Goal: Task Accomplishment & Management: Use online tool/utility

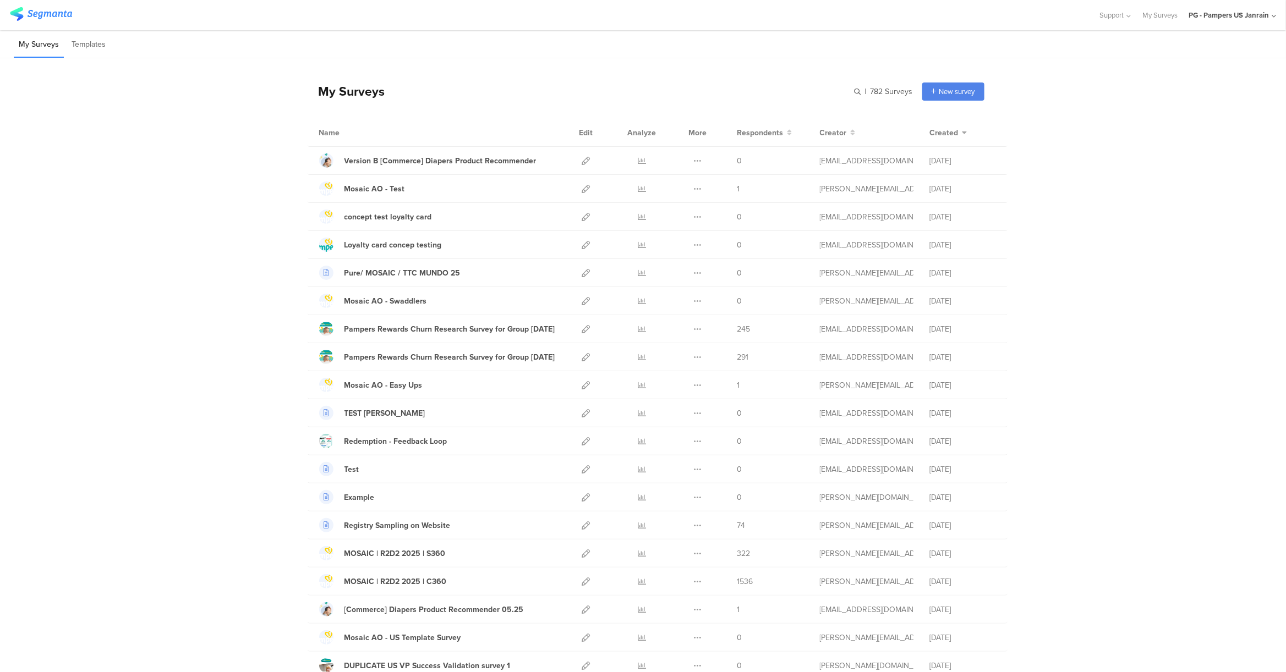
click at [582, 162] on icon at bounding box center [586, 161] width 8 height 8
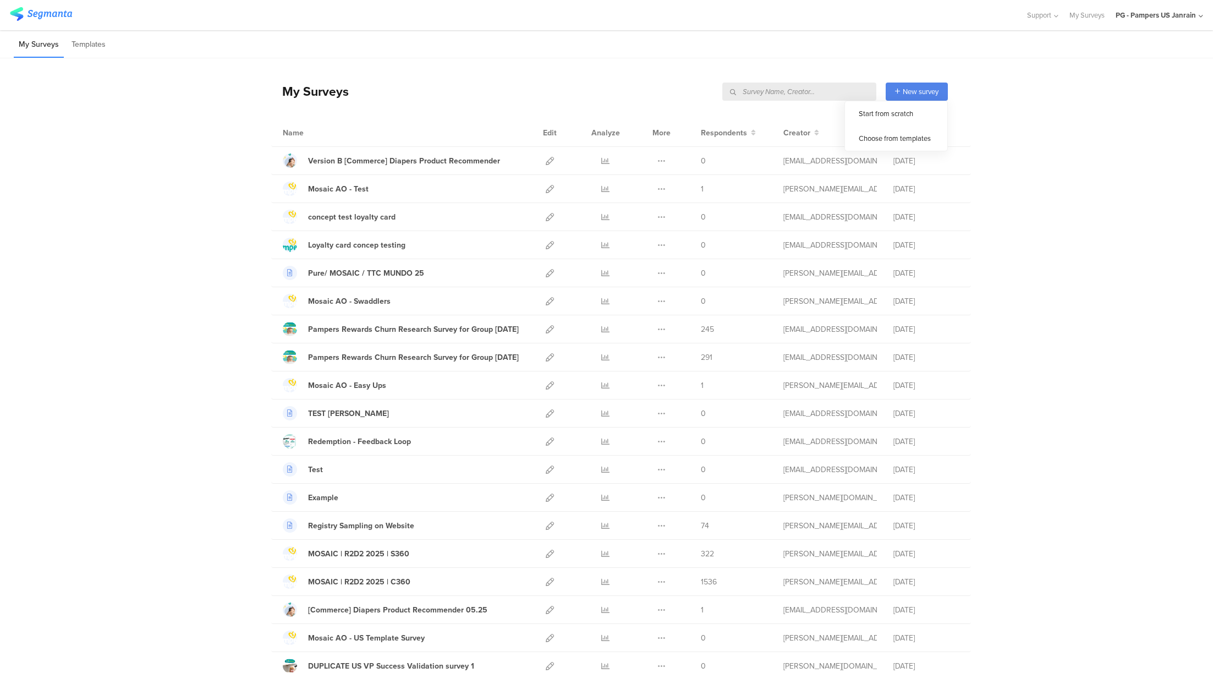
click at [845, 91] on input "text" at bounding box center [799, 92] width 154 height 18
paste input "2657"
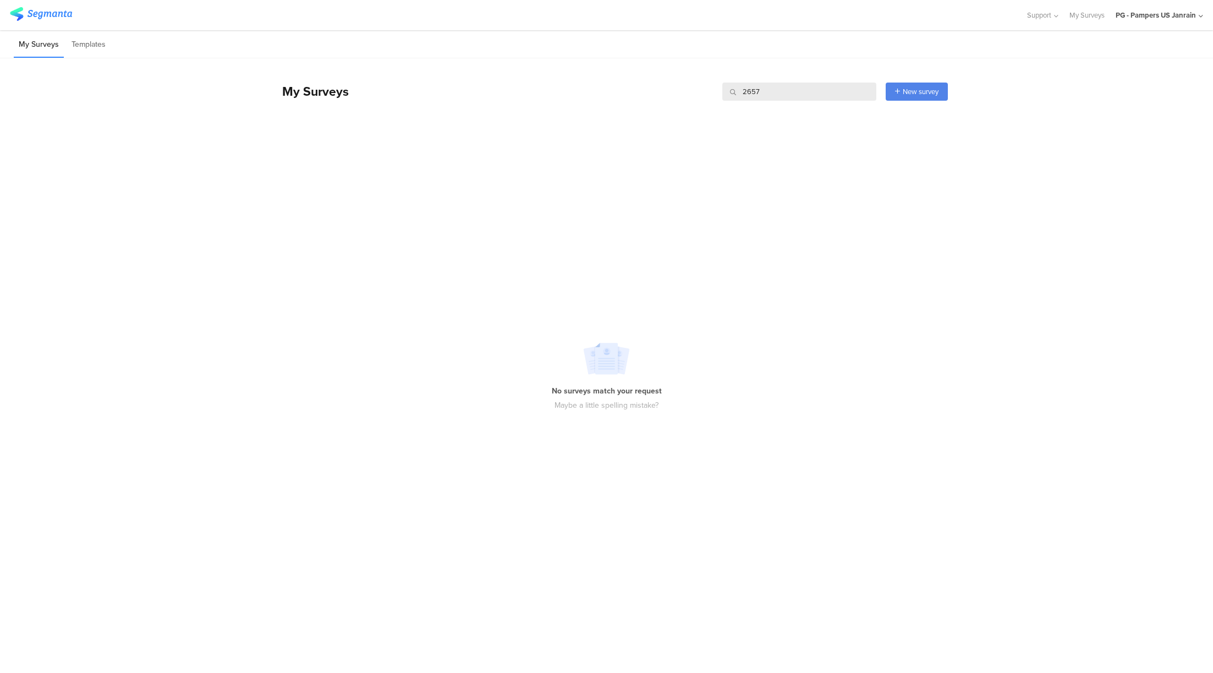
click at [792, 90] on input "2657" at bounding box center [799, 92] width 154 height 18
paste input "fe0z60"
type input "f"
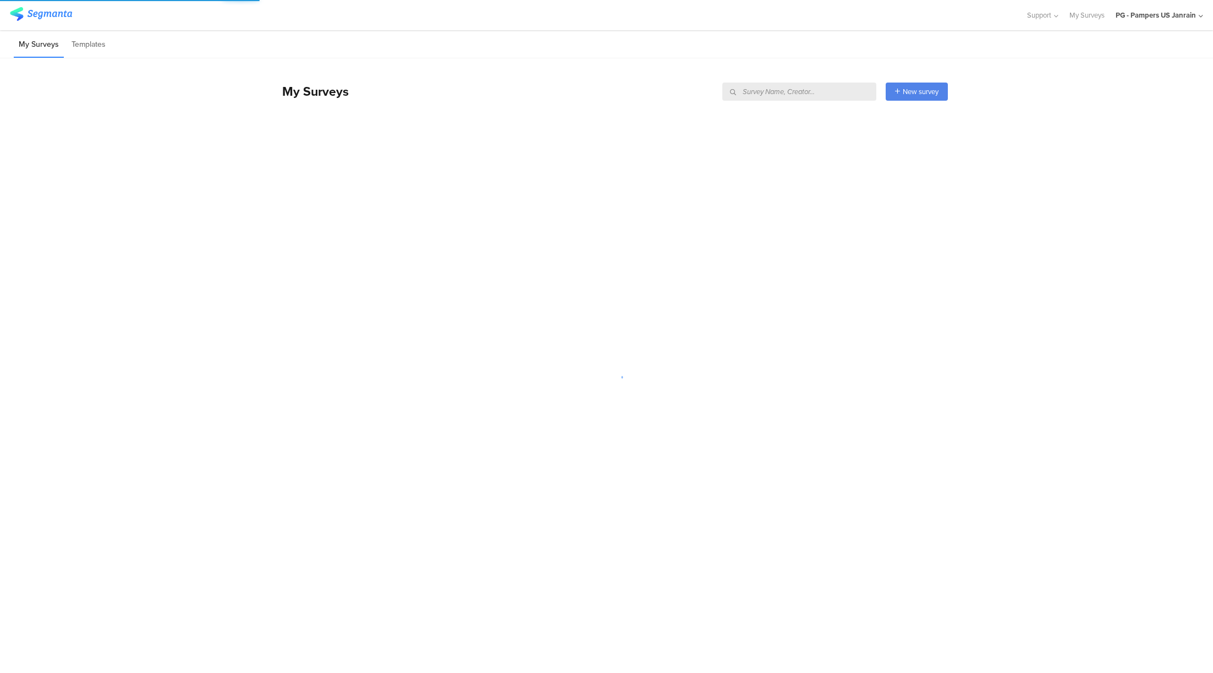
click at [826, 35] on div "My Surveys Templates" at bounding box center [606, 44] width 1213 height 28
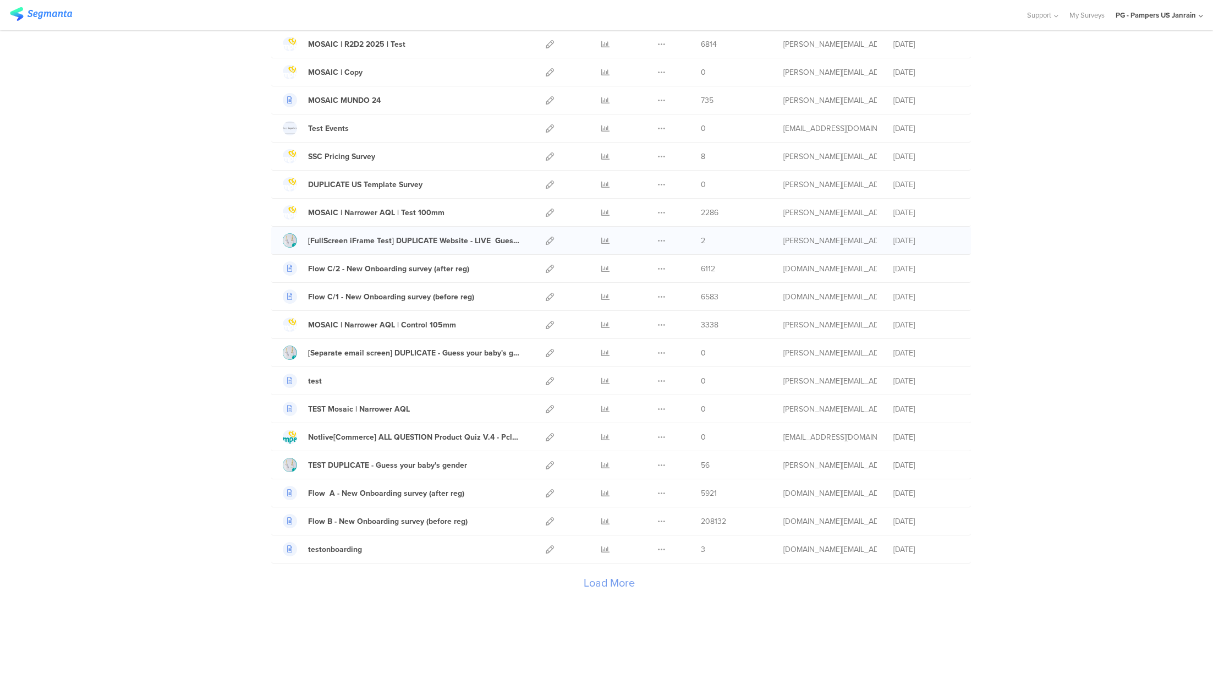
scroll to position [999, 0]
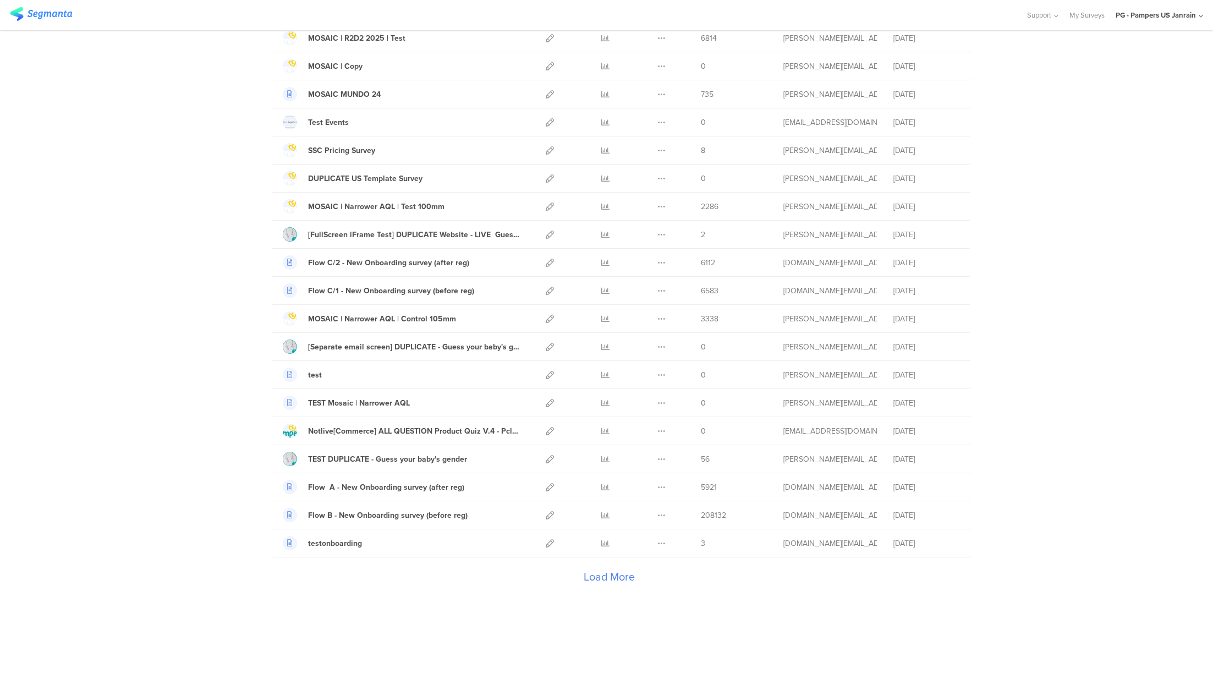
click at [609, 578] on div "Load More" at bounding box center [609, 579] width 677 height 44
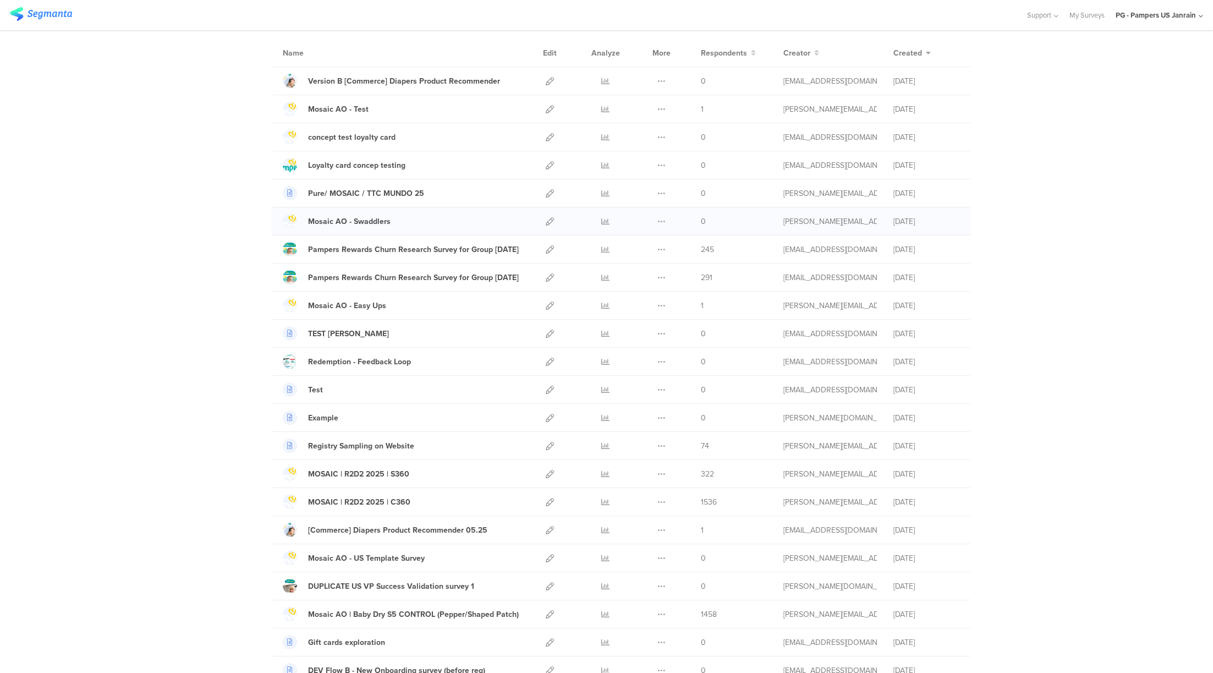
scroll to position [0, 0]
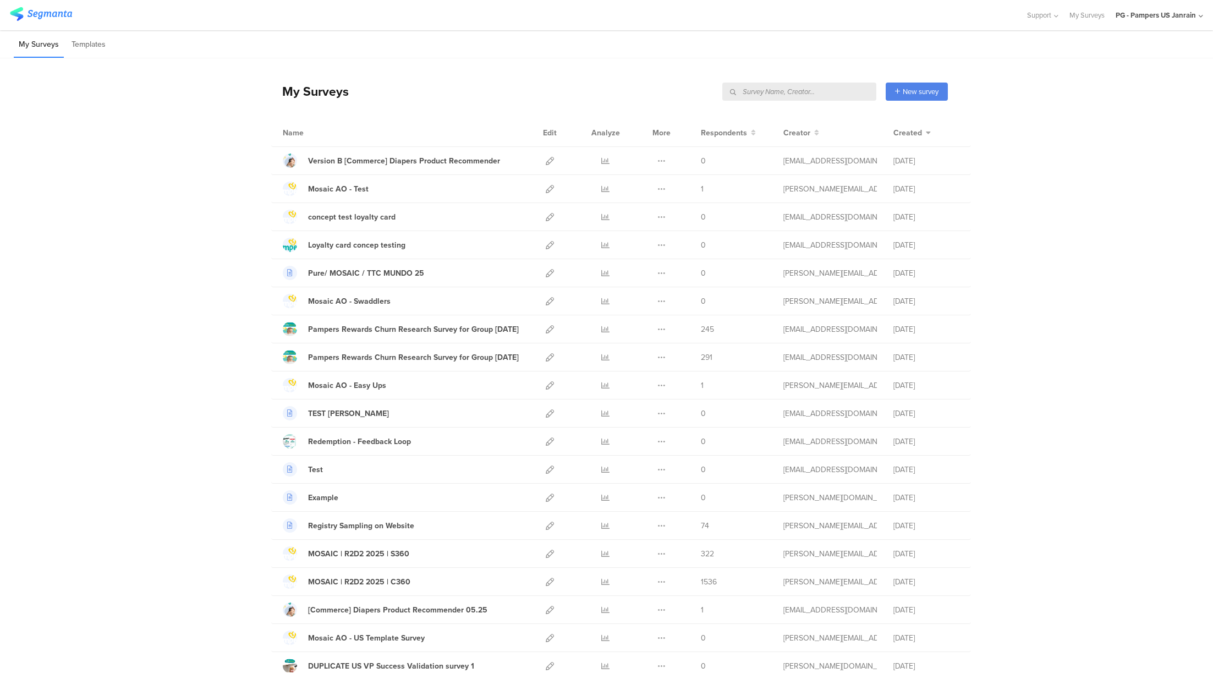
click at [820, 95] on input "text" at bounding box center [799, 92] width 154 height 18
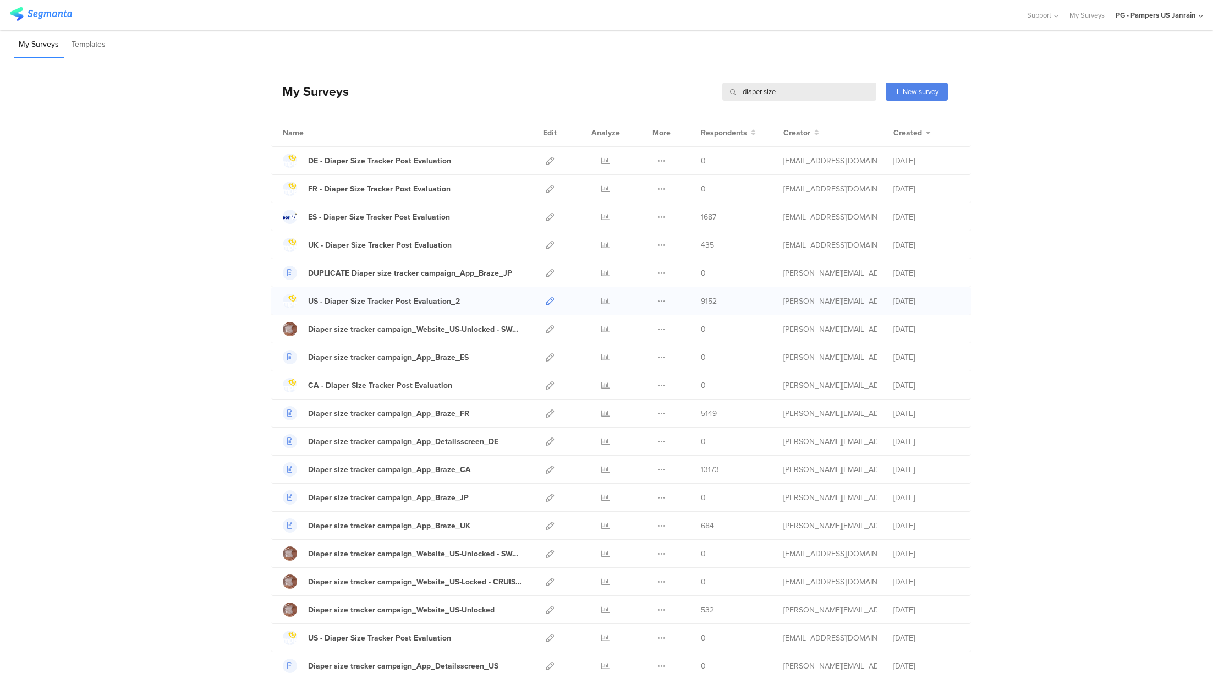
type input "diaper size"
click at [546, 300] on icon at bounding box center [550, 301] width 8 height 8
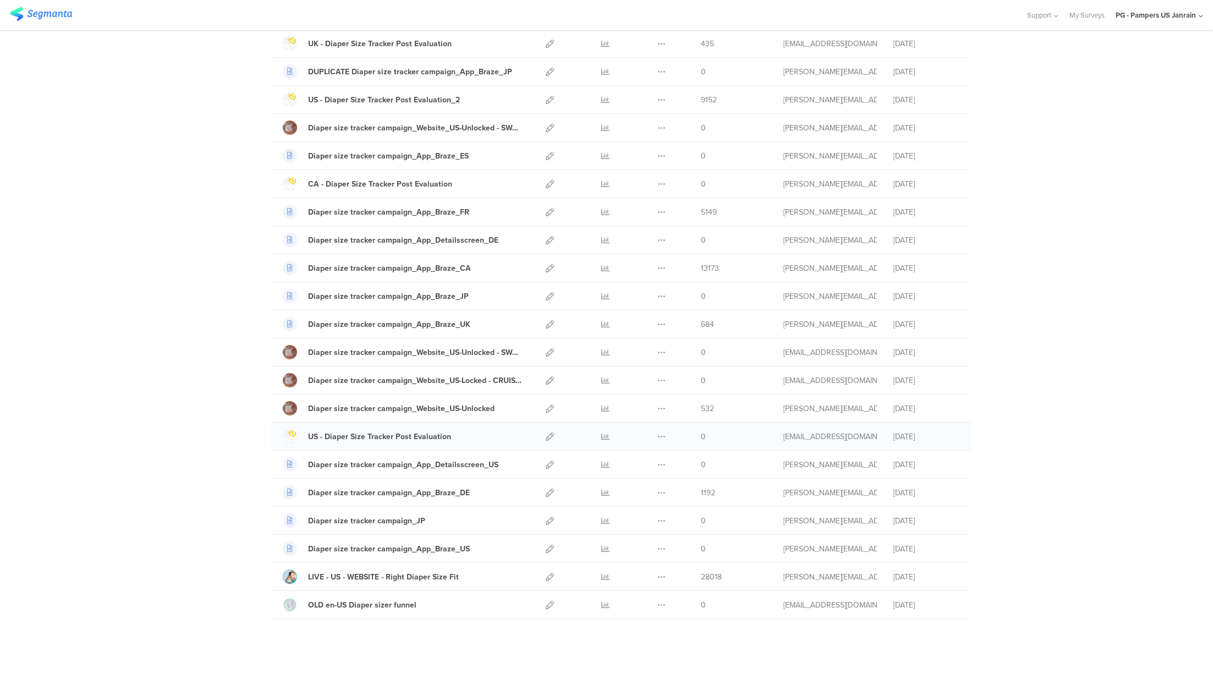
scroll to position [222, 0]
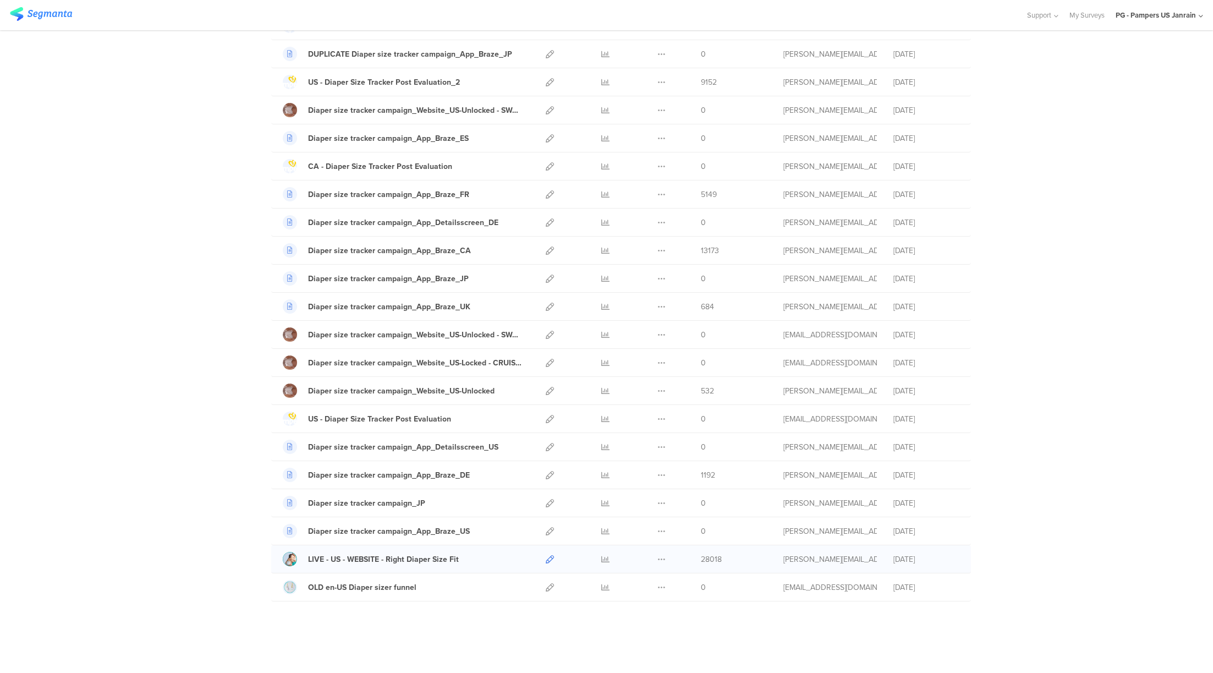
click at [546, 557] on icon at bounding box center [550, 559] width 8 height 8
click at [602, 560] on icon at bounding box center [605, 559] width 8 height 8
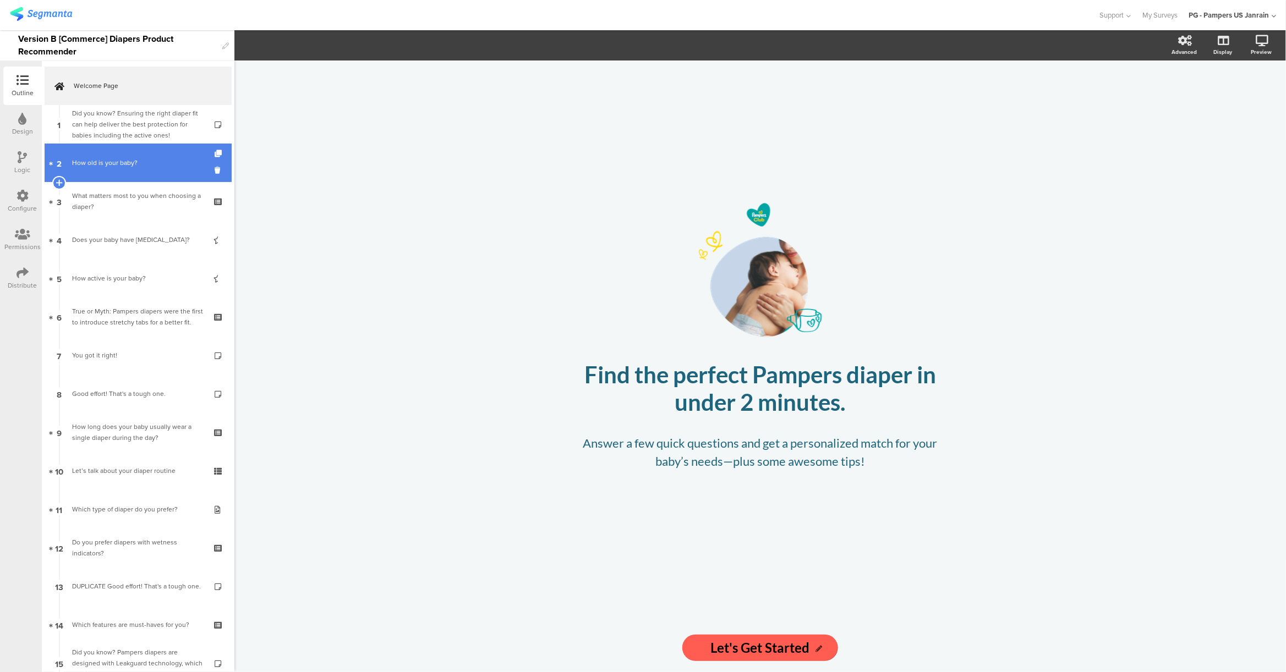
click at [137, 170] on link "2 How old is your baby?" at bounding box center [138, 163] width 187 height 39
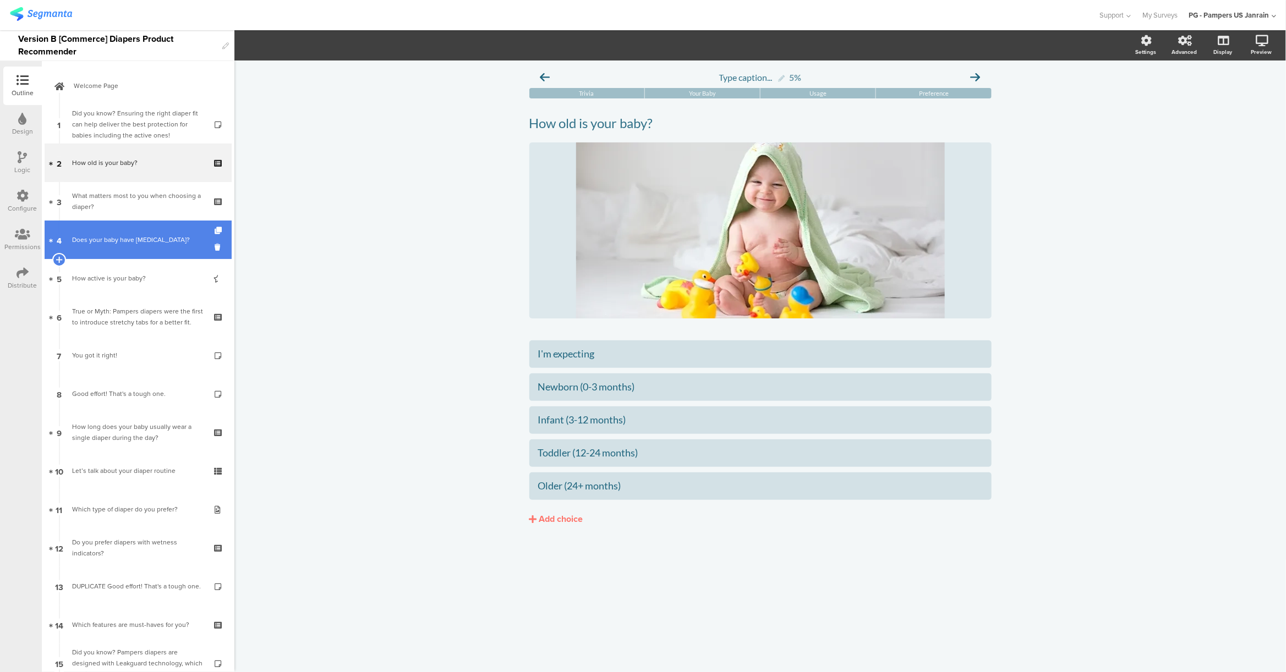
click at [123, 237] on div "Does your baby have sensitive skin?" at bounding box center [138, 239] width 132 height 11
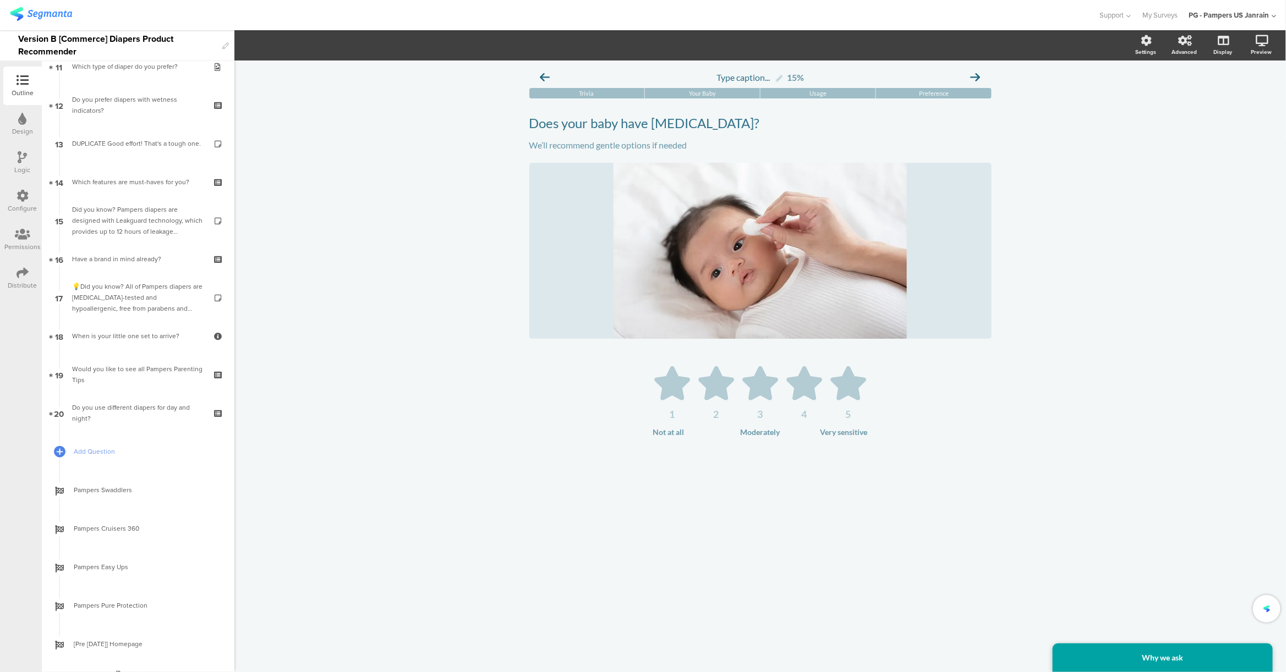
scroll to position [420, 0]
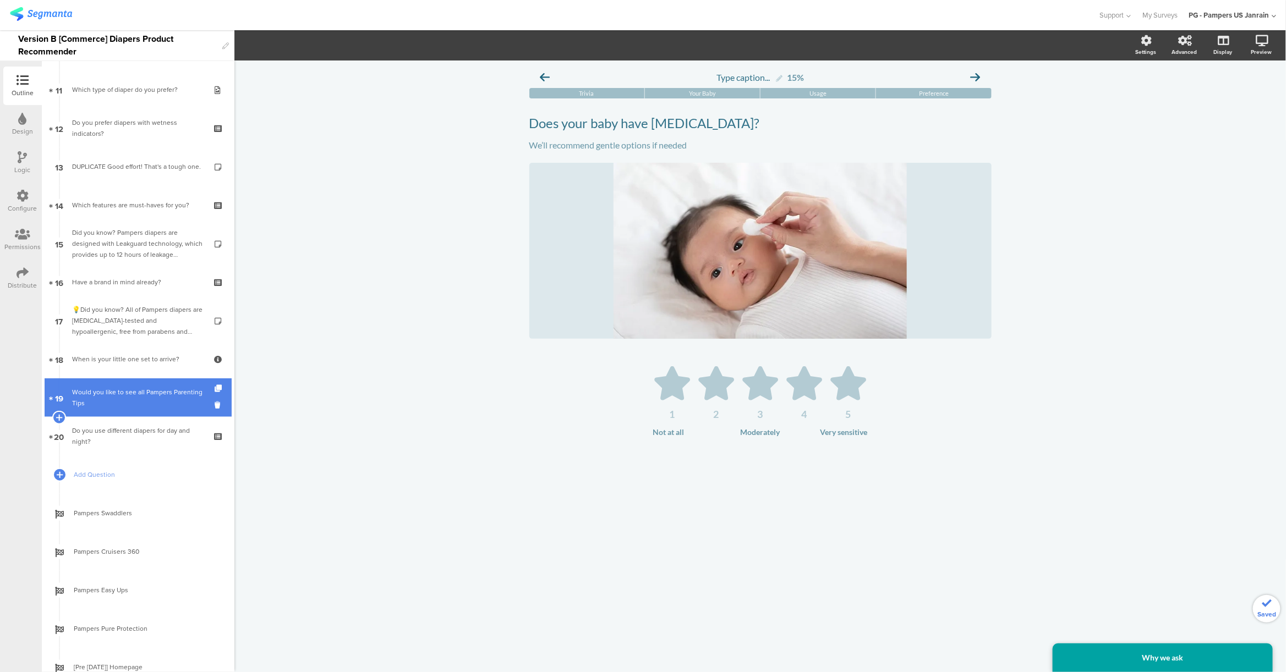
click at [106, 403] on div "Would you like to see all Pampers Parenting Tips" at bounding box center [138, 398] width 132 height 22
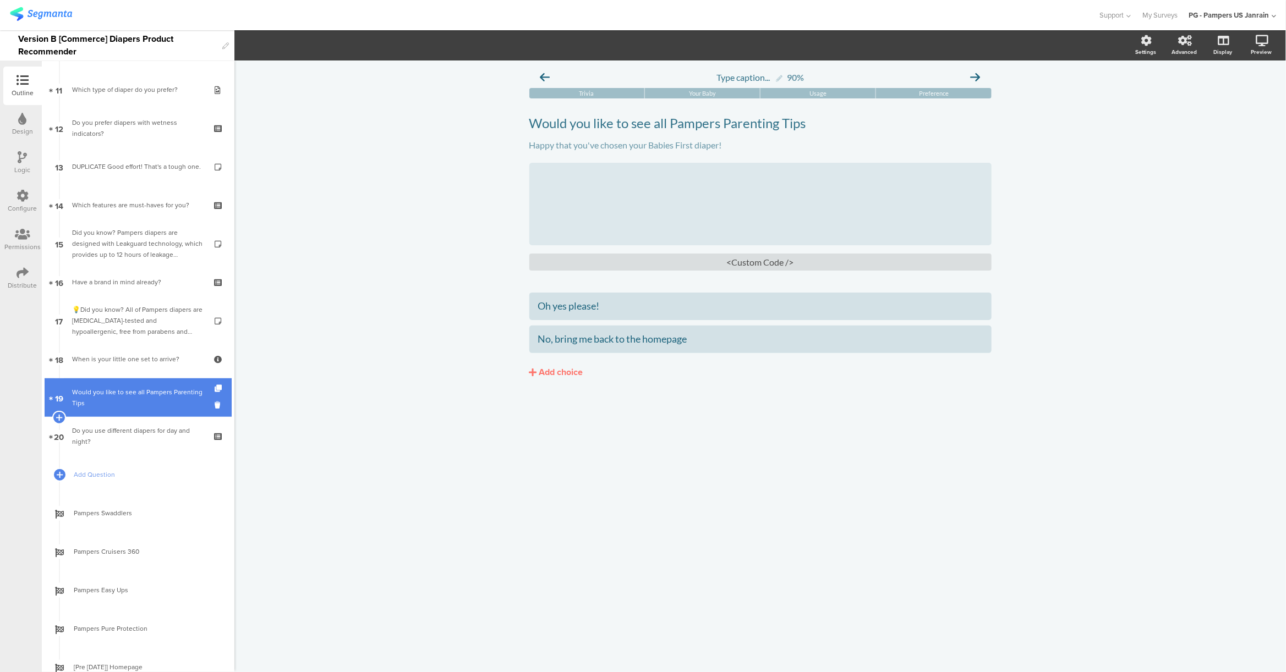
click at [108, 382] on link "19 Would you like to see all Pampers Parenting Tips" at bounding box center [138, 398] width 187 height 39
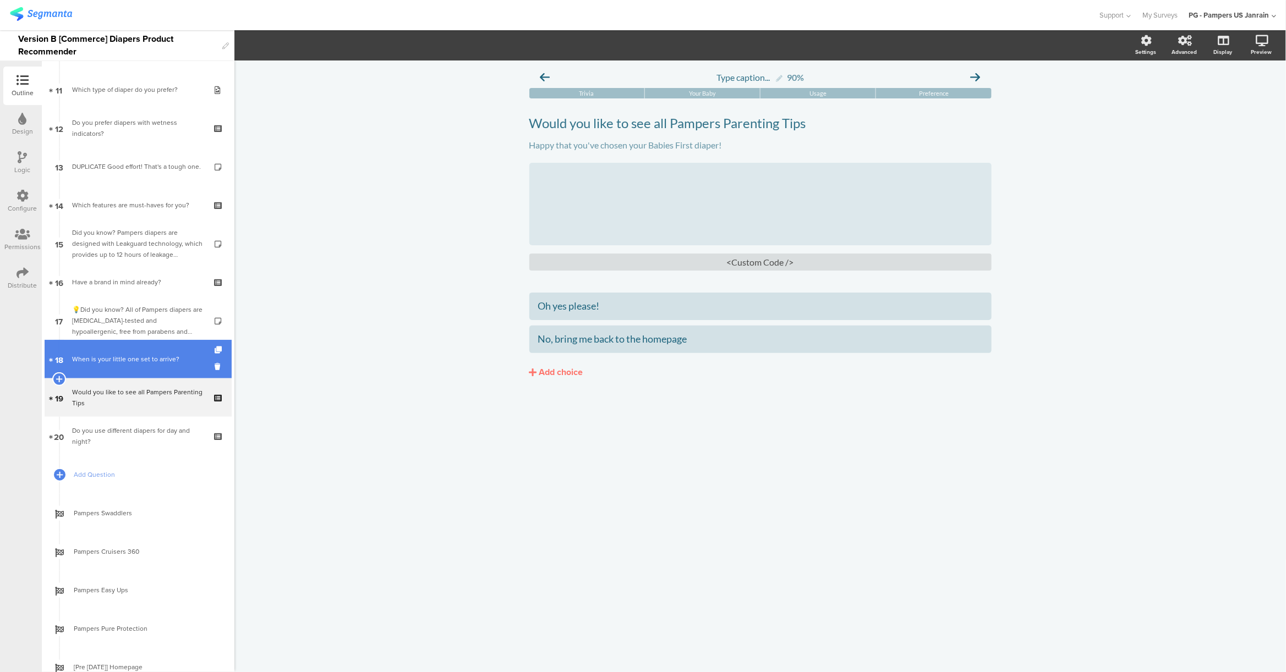
click at [94, 356] on div "When is your little one set to arrive?" at bounding box center [138, 359] width 132 height 11
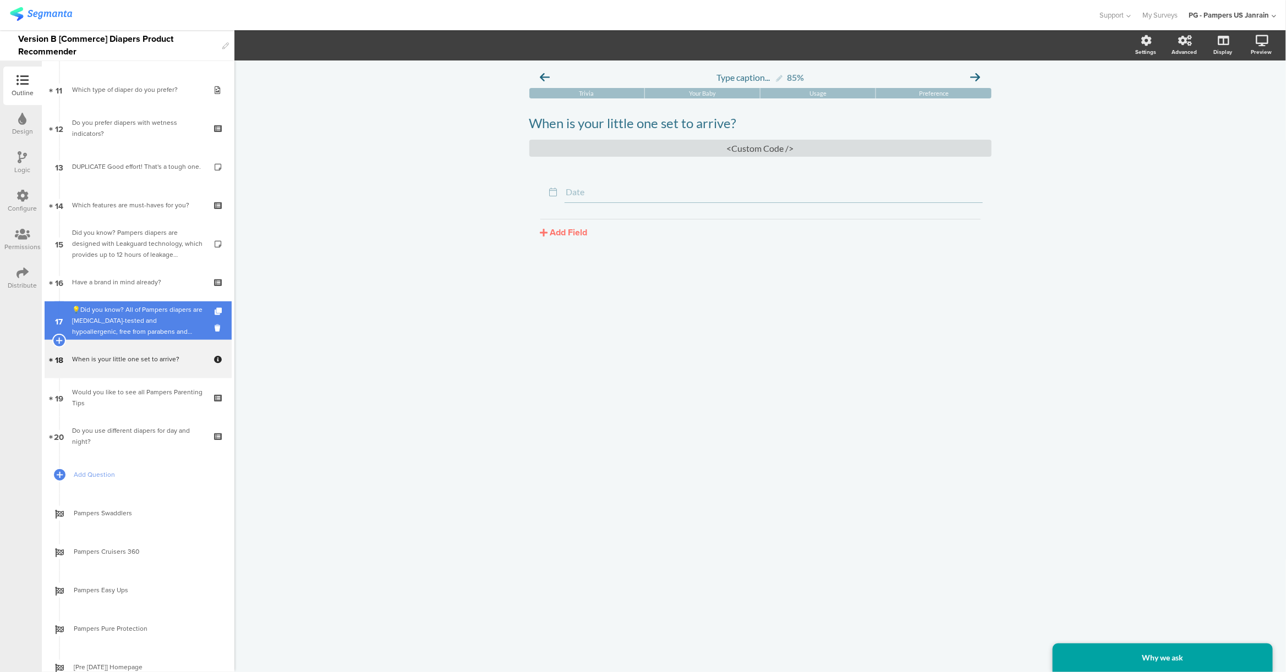
click at [94, 316] on div "💡Did you know? All of Pampers diapers are dermatologist-tested and hypoallergen…" at bounding box center [138, 320] width 132 height 33
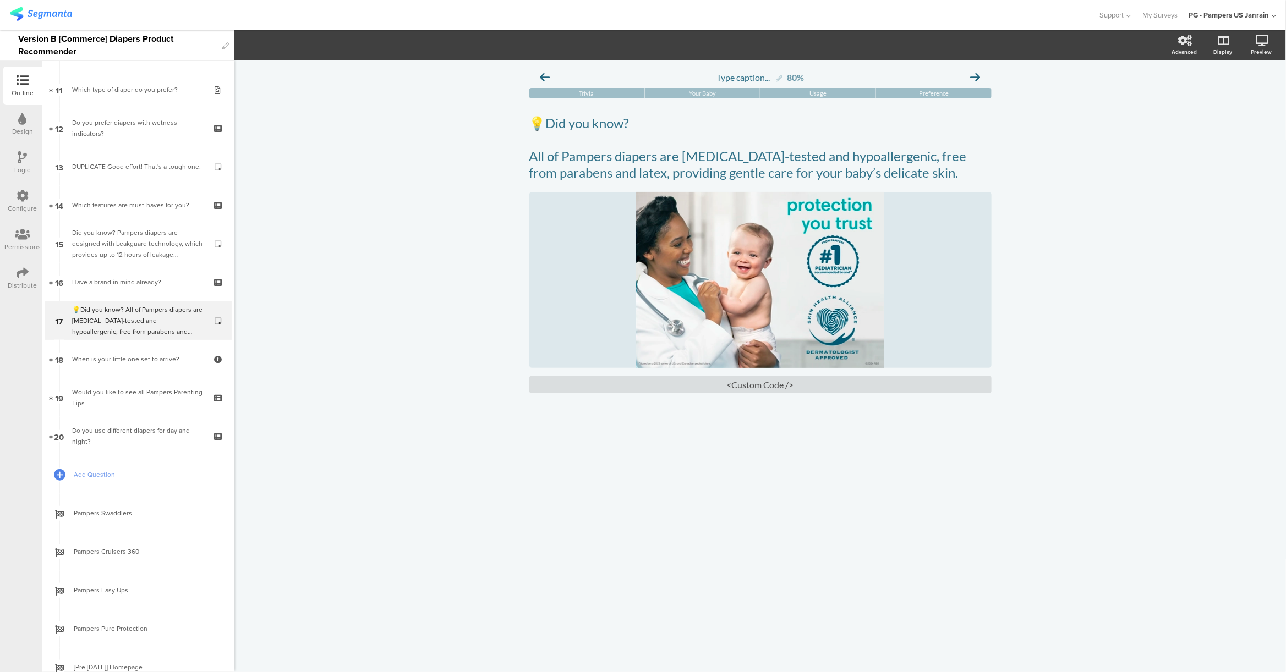
click at [1117, 250] on div "Type caption... 80% Trivia Your Baby Usage Preference 💡Did you know? 💡Did you k…" at bounding box center [759, 367] width 1051 height 612
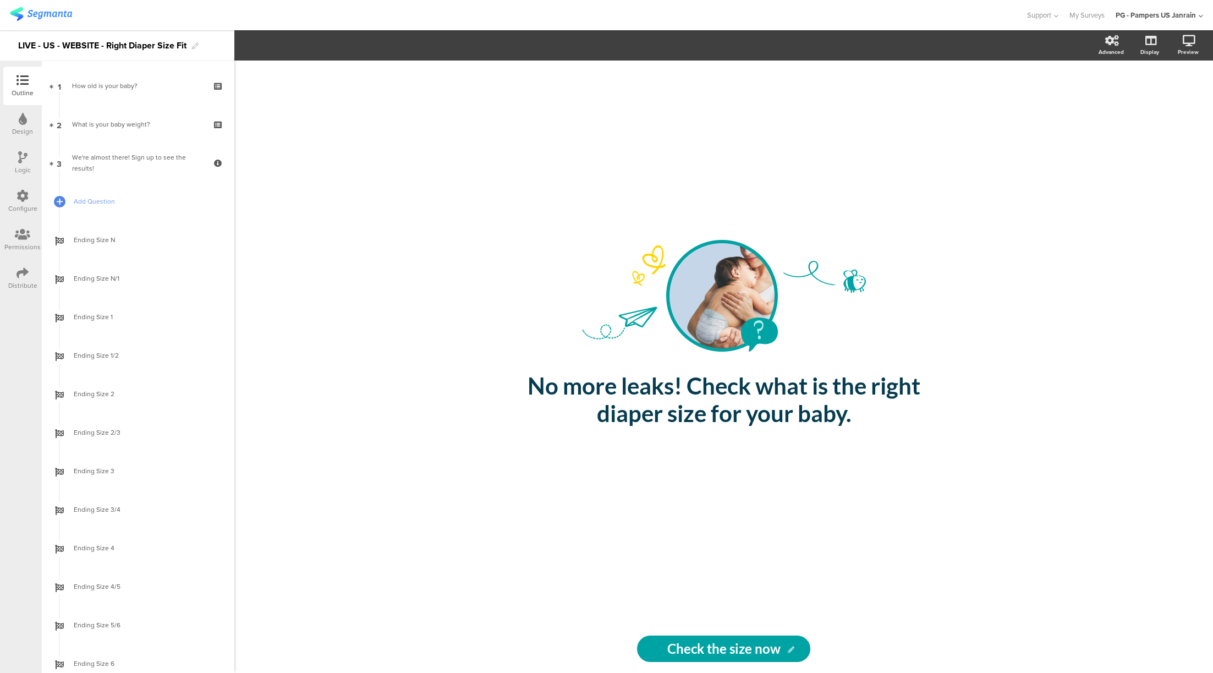
click at [145, 42] on div "LIVE - US - WEBSITE - Right Diaper Size Fit" at bounding box center [102, 46] width 168 height 18
click at [325, 8] on div at bounding box center [513, 15] width 1006 height 18
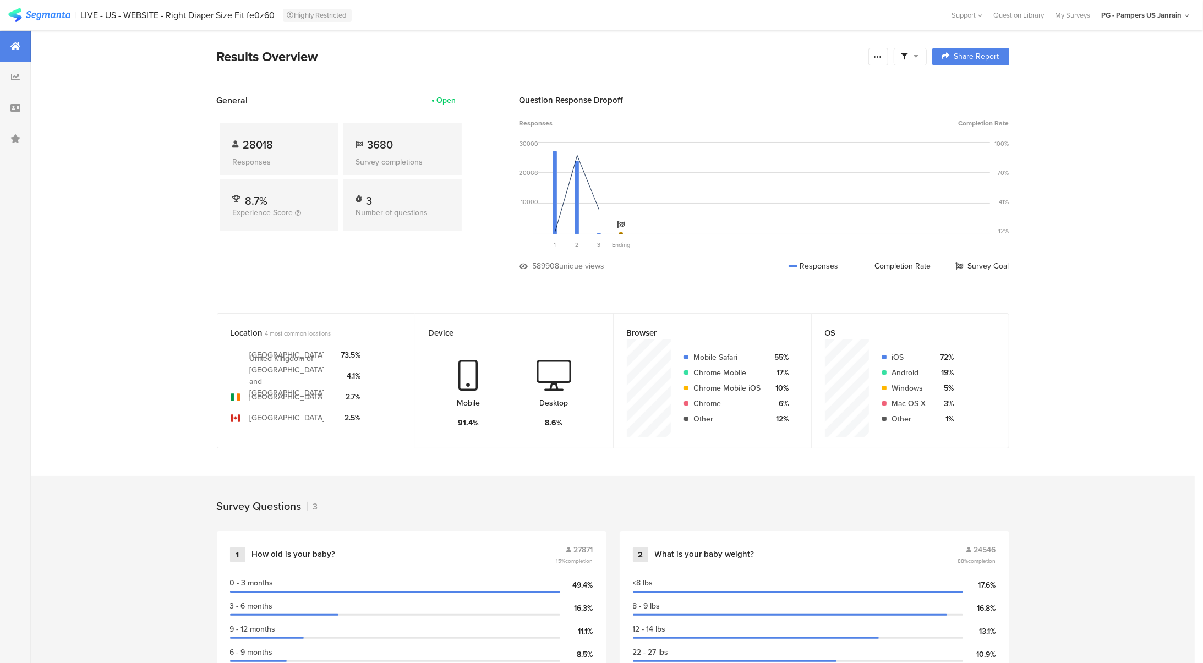
click at [921, 62] on div at bounding box center [910, 57] width 33 height 18
click at [910, 107] on div "Edit Sample" at bounding box center [914, 118] width 136 height 30
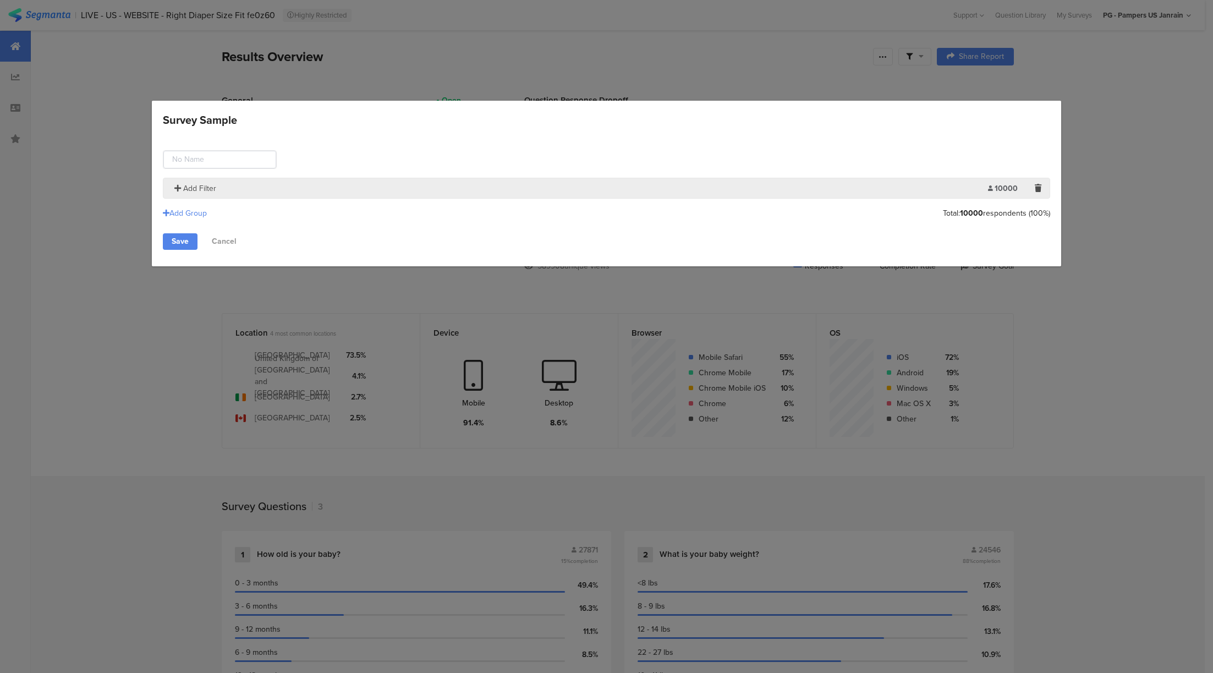
click at [189, 189] on span "Add Filter" at bounding box center [199, 189] width 33 height 12
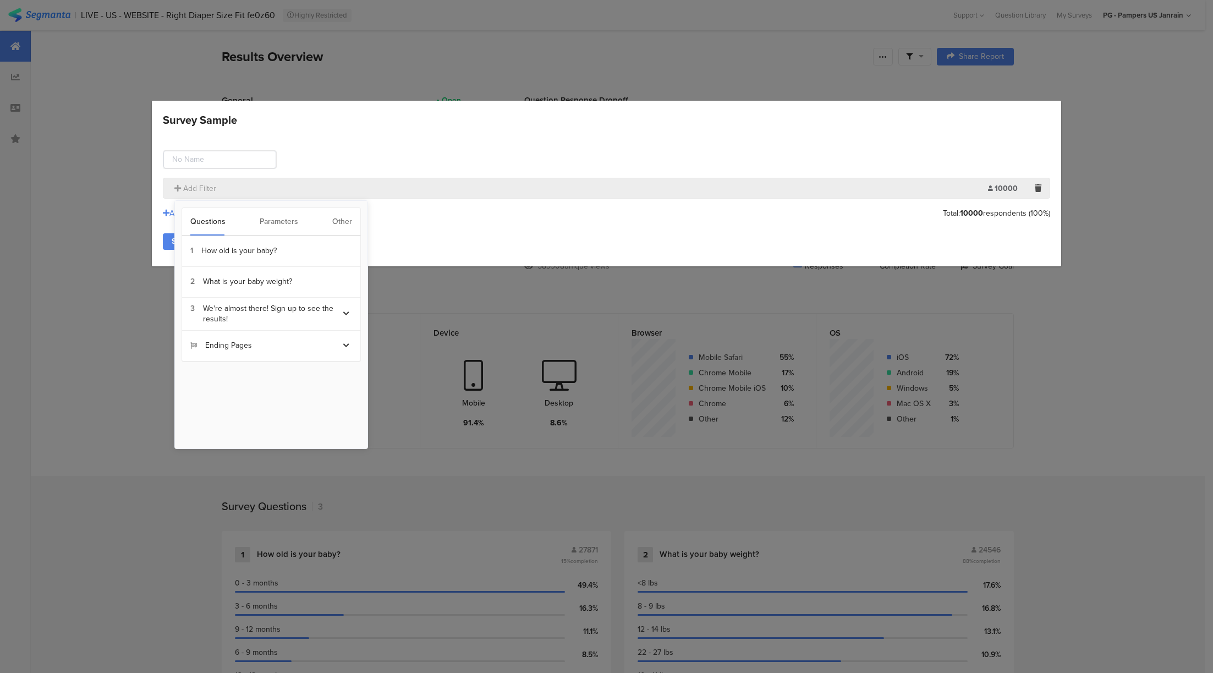
click at [346, 224] on div "Other" at bounding box center [342, 222] width 20 height 28
click at [248, 264] on section "Time Range" at bounding box center [271, 251] width 178 height 31
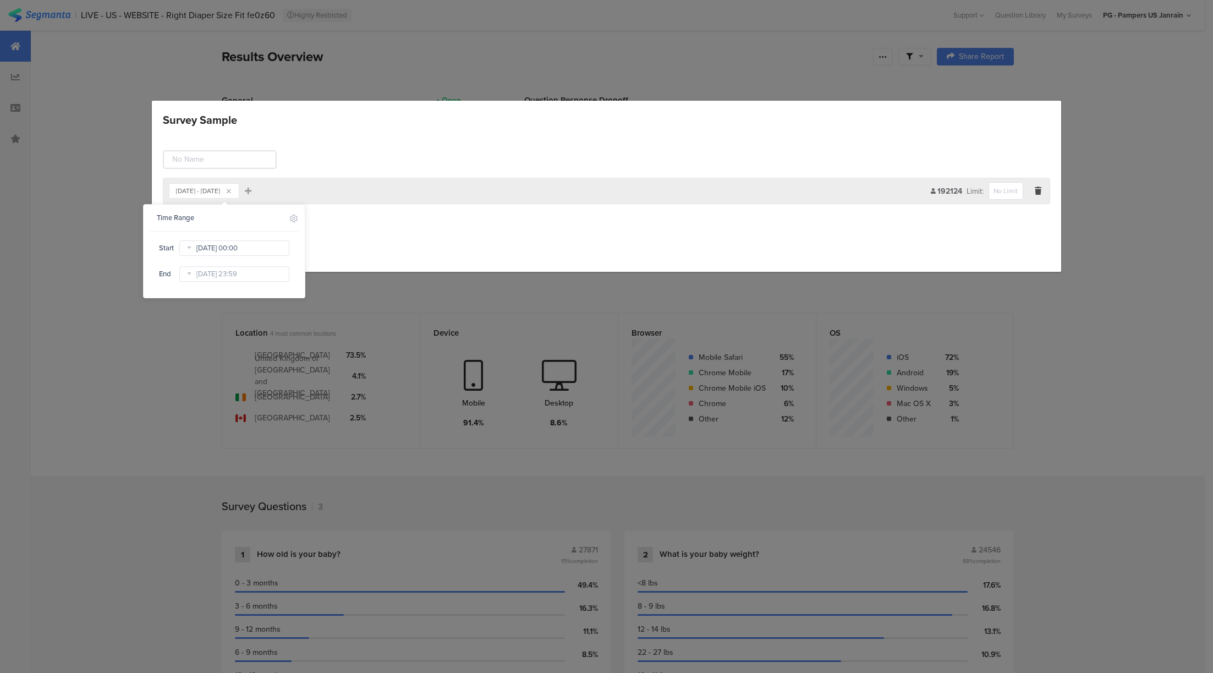
click at [232, 250] on input "[DATE] 00:00" at bounding box center [234, 247] width 110 height 15
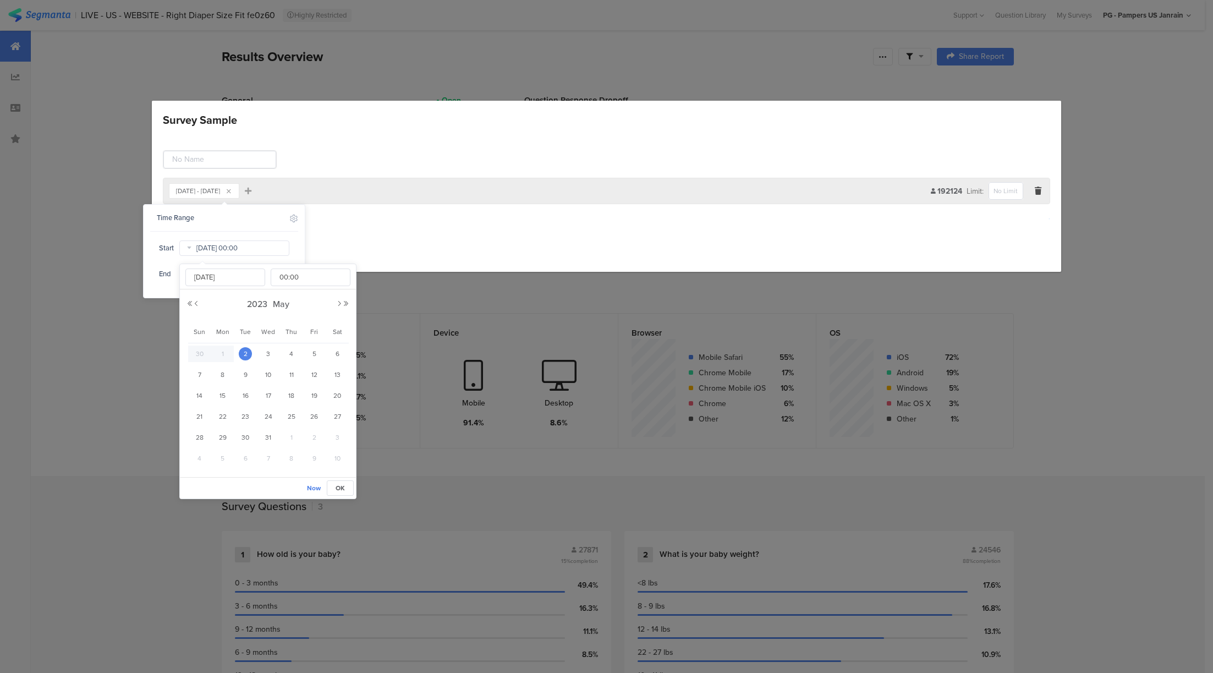
click at [239, 250] on input "[DATE] 00:00" at bounding box center [234, 247] width 110 height 15
type input "[DATE] 00:00"
type input "[DATE]"
click at [339, 303] on button "Next Month" at bounding box center [339, 303] width 7 height 7
click at [337, 302] on button "Next Month" at bounding box center [339, 303] width 7 height 7
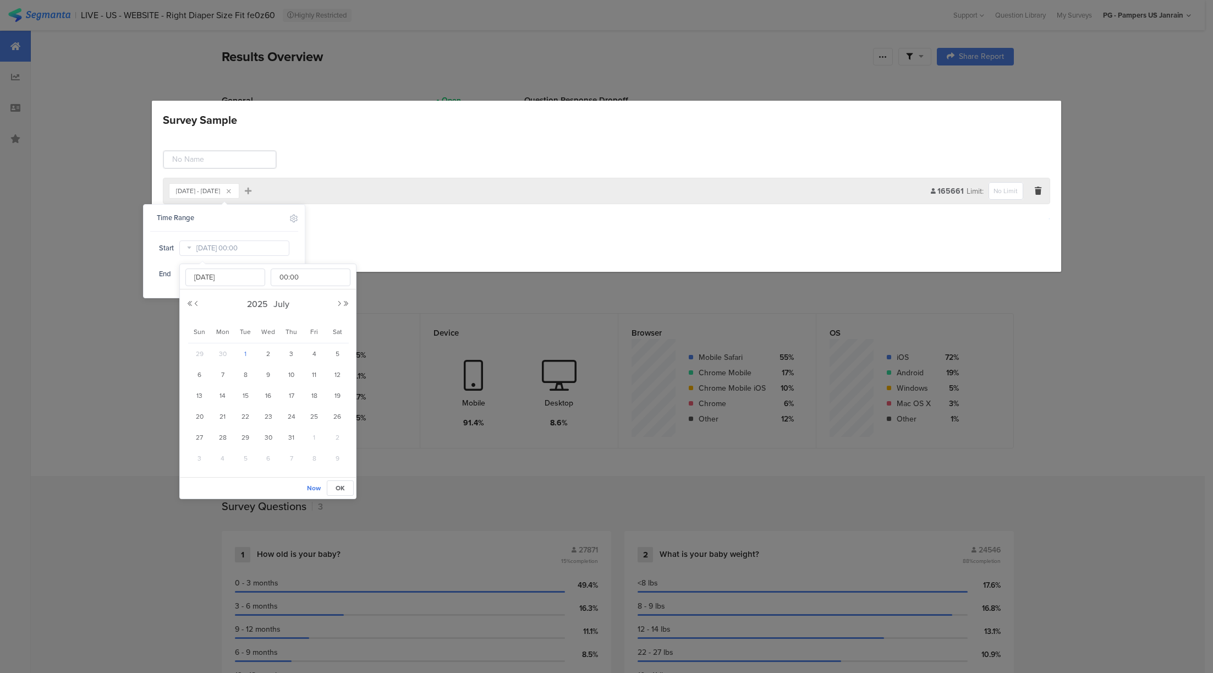
click at [243, 354] on span "1" at bounding box center [245, 353] width 13 height 13
type input "[DATE] 00:00"
type input "[DATE]"
click at [340, 488] on span "OK" at bounding box center [340, 488] width 9 height 10
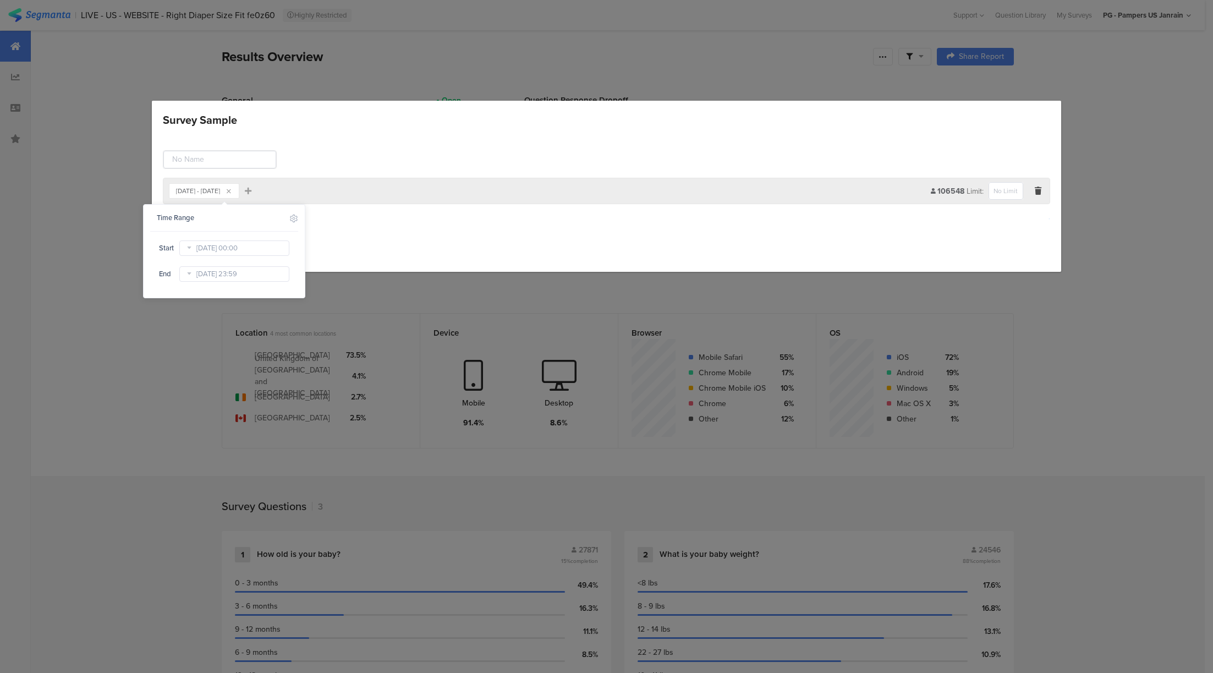
click at [399, 222] on div "Add Group" at bounding box center [607, 219] width 888 height 18
click at [174, 253] on link "Save" at bounding box center [180, 247] width 35 height 17
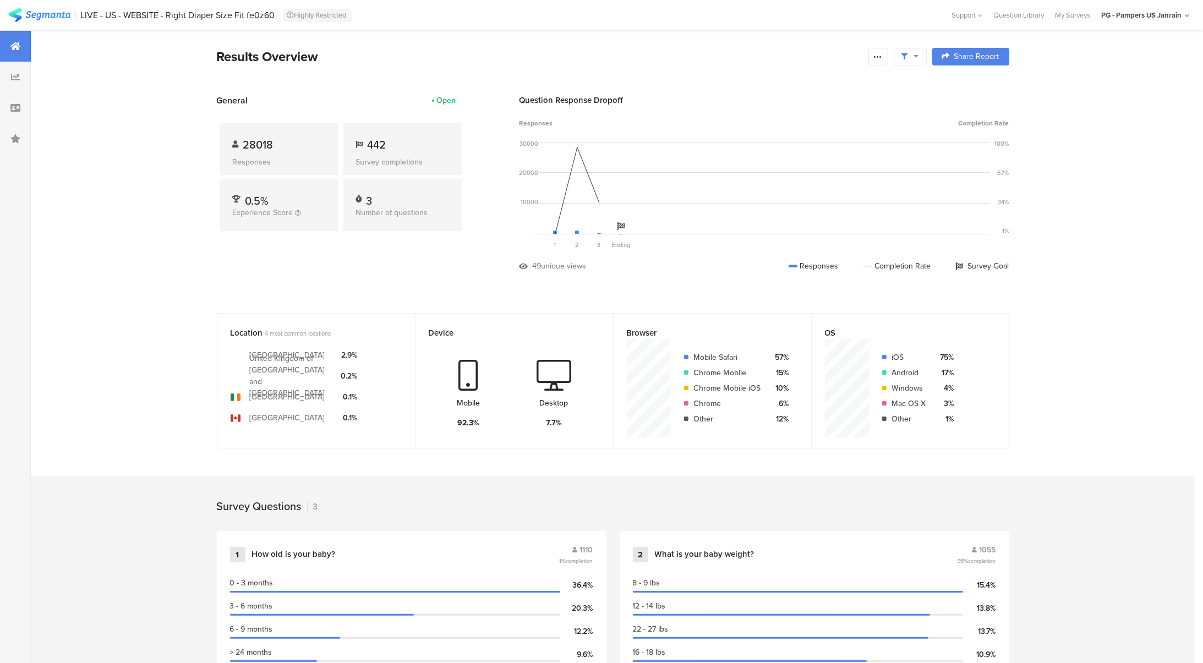
click at [380, 303] on section "Results Overview Confidence Level 95 % Preview survey Edit survey Export Result…" at bounding box center [613, 464] width 1164 height 869
